Goal: Task Accomplishment & Management: Complete application form

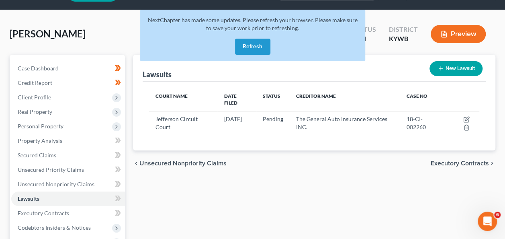
click at [256, 44] on button "Refresh" at bounding box center [252, 47] width 35 height 16
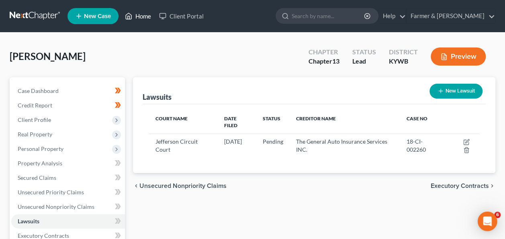
click at [140, 16] on link "Home" at bounding box center [138, 16] width 34 height 14
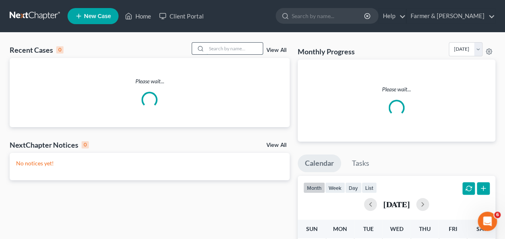
click at [233, 47] on input "search" at bounding box center [235, 49] width 56 height 12
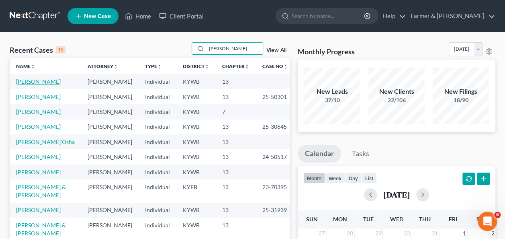
type input "zanger"
click at [17, 80] on link "[PERSON_NAME]" at bounding box center [38, 81] width 45 height 7
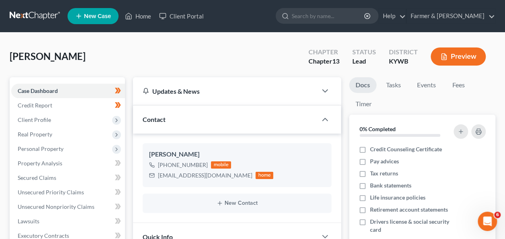
scroll to position [336, 0]
click at [141, 14] on link "Home" at bounding box center [138, 16] width 34 height 14
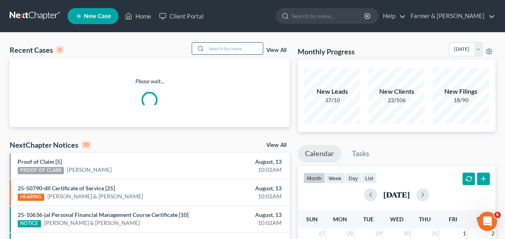
click at [245, 43] on input "search" at bounding box center [235, 49] width 56 height 12
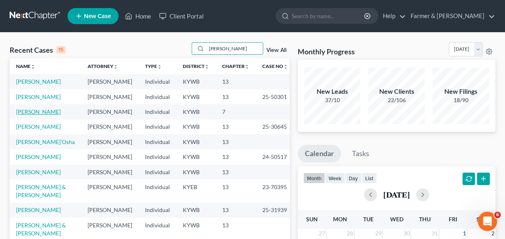
type input "zanger"
click at [35, 115] on link "Zanger, Norman" at bounding box center [38, 111] width 45 height 7
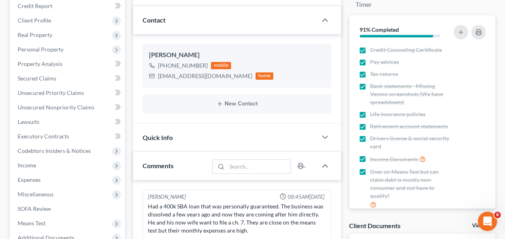
scroll to position [39, 0]
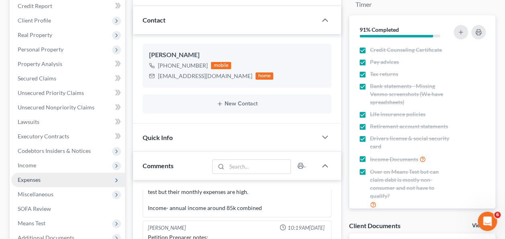
click at [39, 179] on span "Expenses" at bounding box center [29, 179] width 23 height 7
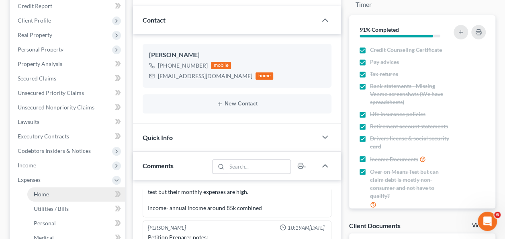
click at [47, 191] on span "Home" at bounding box center [41, 194] width 15 height 7
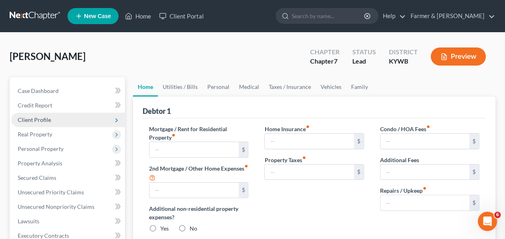
type input "2,200.00"
type input "0.00"
radio input "true"
type input "25.00"
type input "0.00"
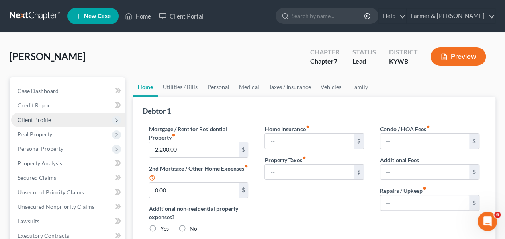
type input "0.00"
type input "50.00"
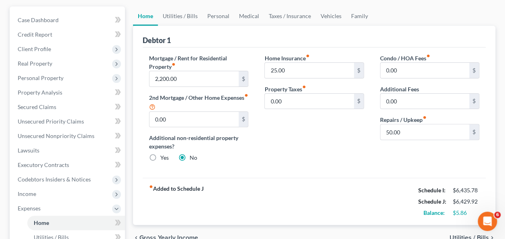
scroll to position [70, 0]
